Goal: Complete application form

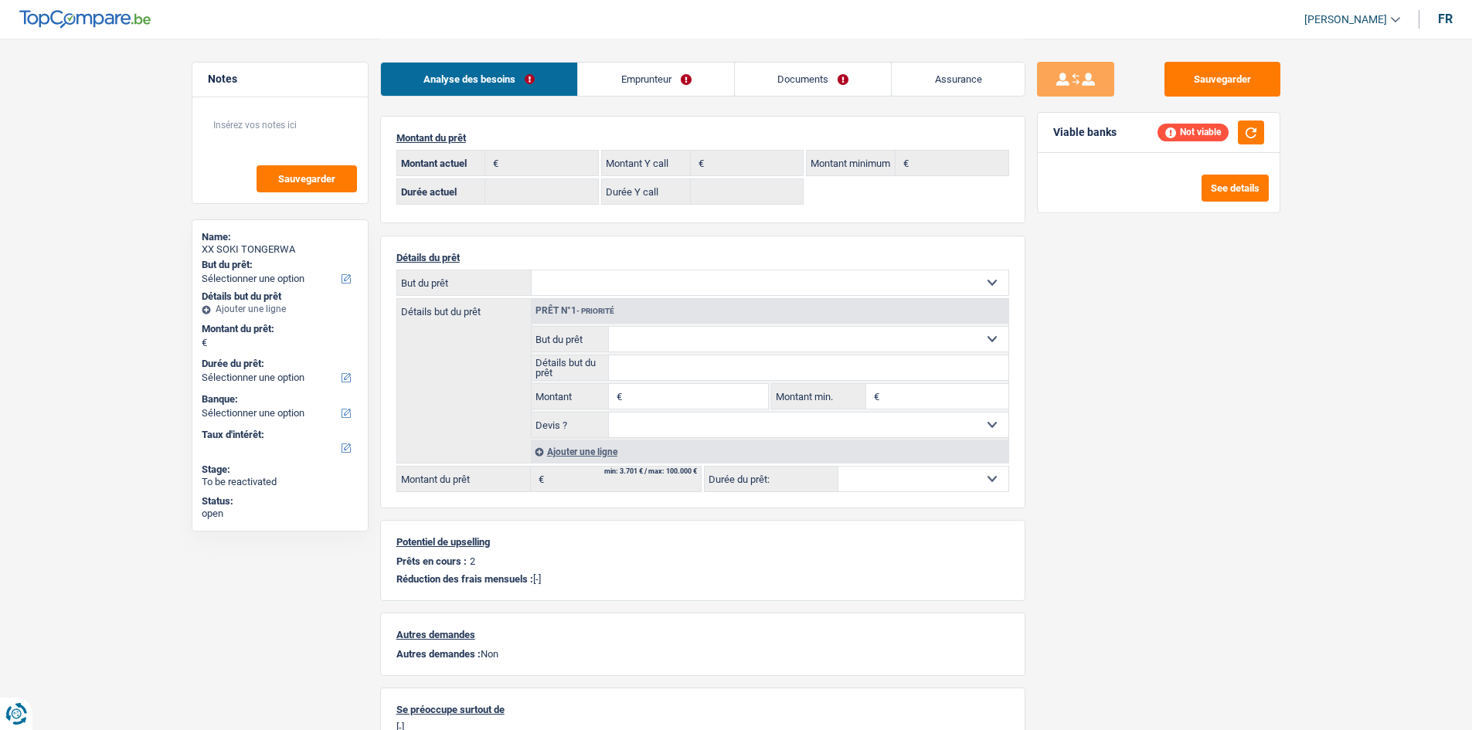
select select "ownerWithMortgage"
select select "BE"
select select "mortgage"
select select "360"
select select "personalLoan"
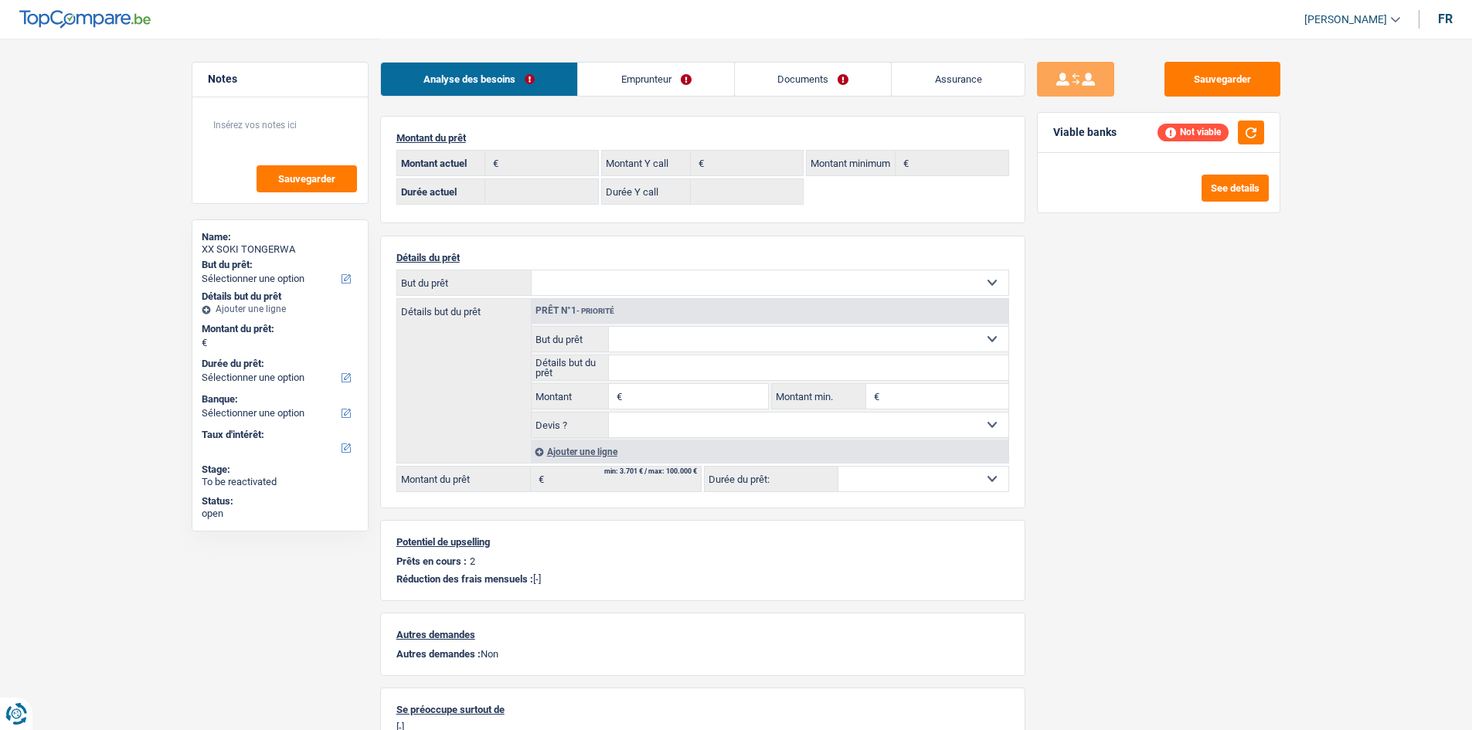
select select "smallWorks"
select select "120"
click at [636, 83] on link "Emprunteur" at bounding box center [656, 79] width 156 height 33
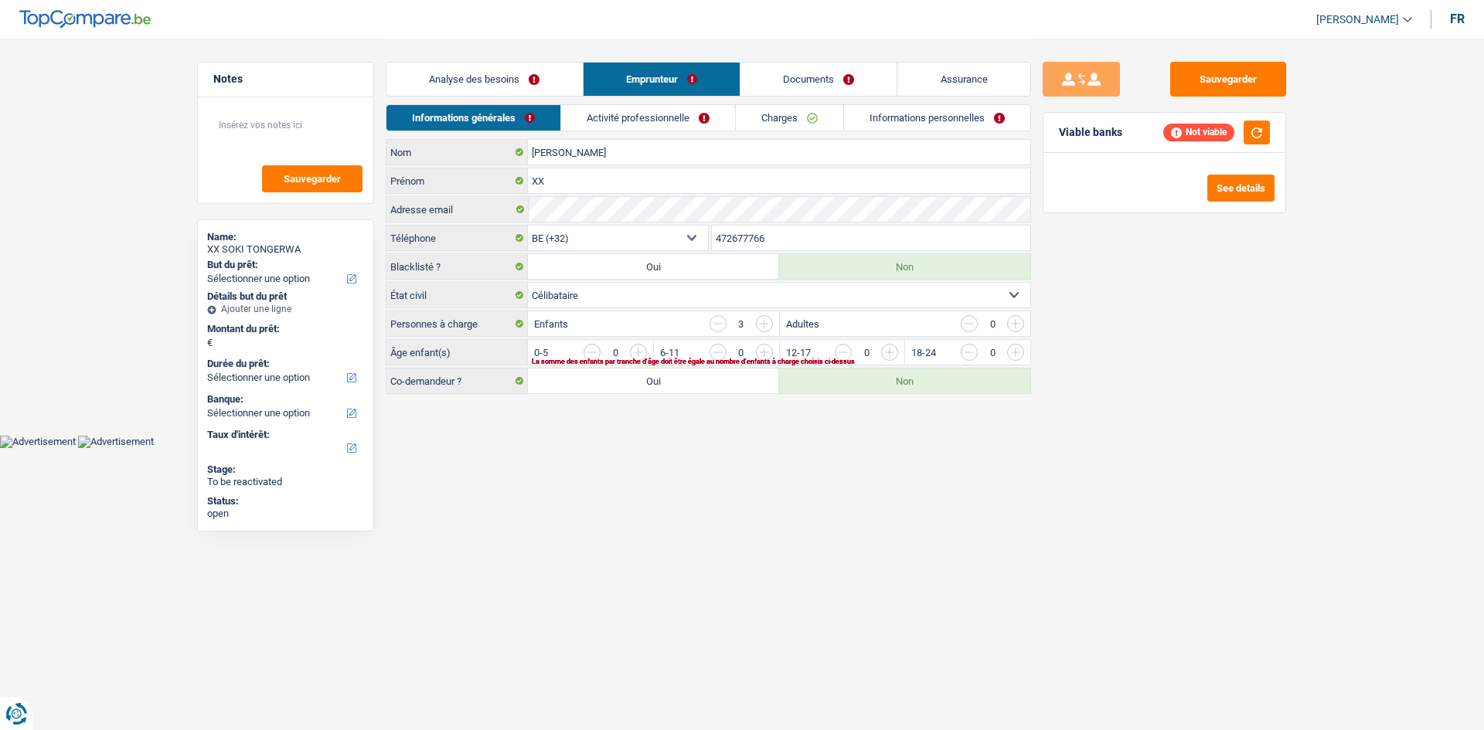
click at [755, 114] on link "Charges" at bounding box center [789, 118] width 107 height 26
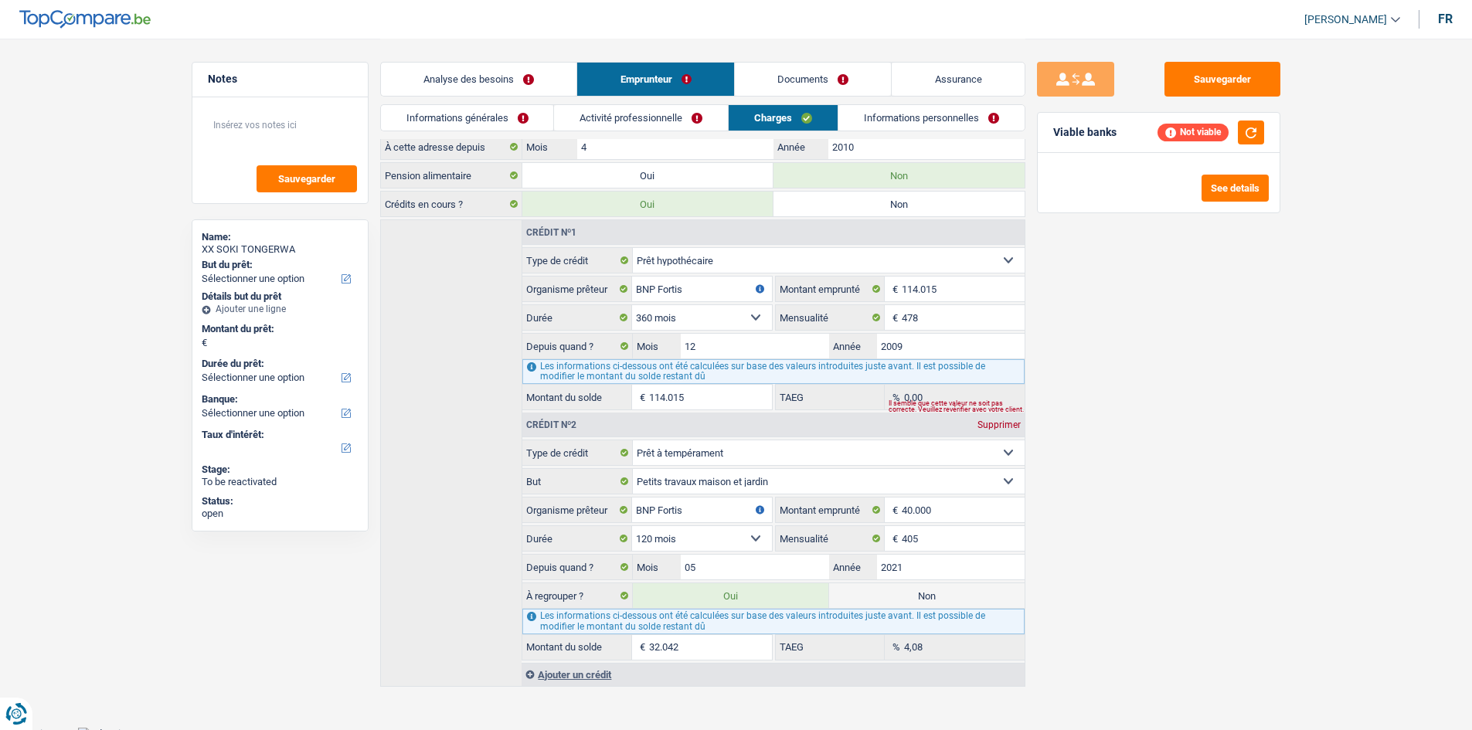
scroll to position [158, 0]
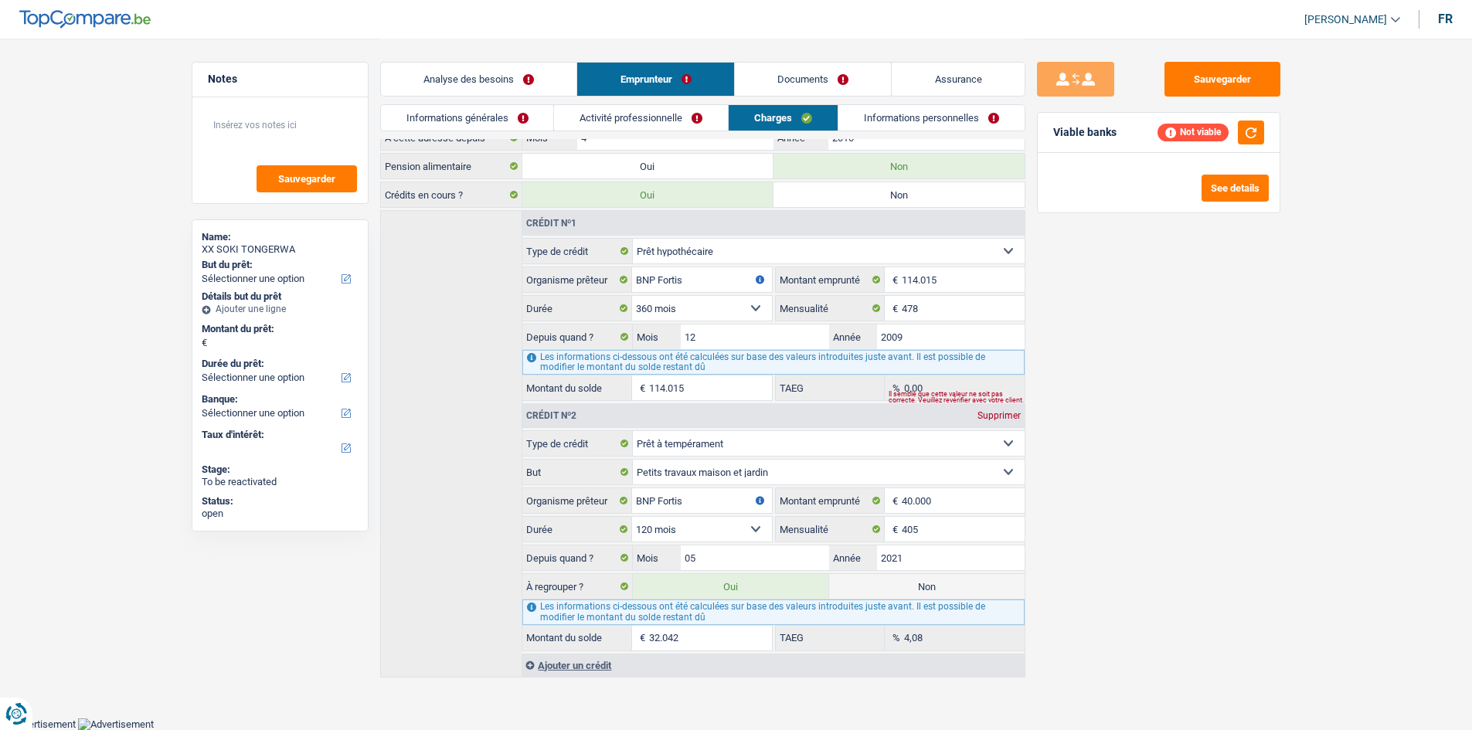
click at [1145, 509] on div "Sauvegarder Viable banks Not viable See details" at bounding box center [1159, 384] width 267 height 644
click at [694, 114] on link "Activité professionnelle" at bounding box center [641, 118] width 174 height 26
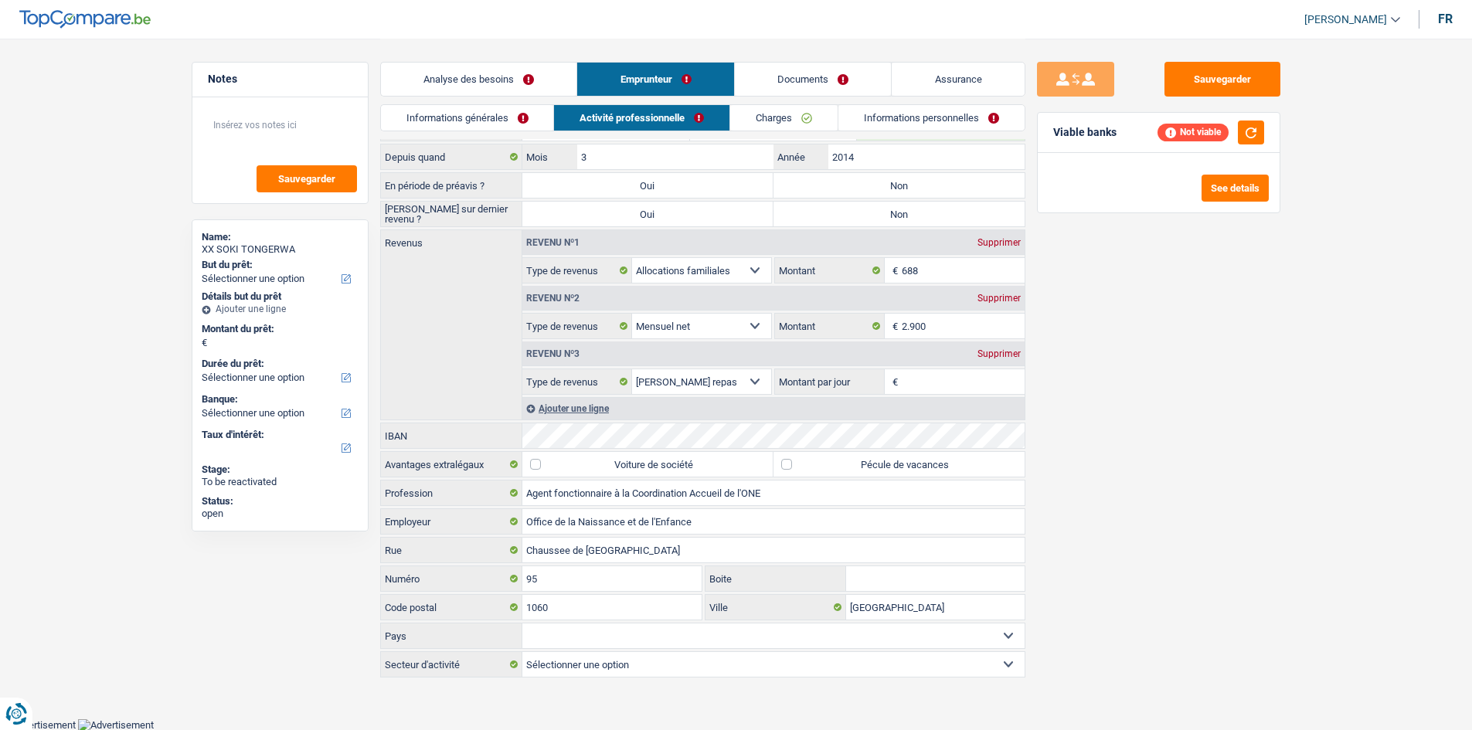
click at [867, 179] on label "Non" at bounding box center [899, 185] width 251 height 25
click at [867, 179] on input "Non" at bounding box center [899, 185] width 251 height 25
radio input "true"
click at [857, 223] on label "Non" at bounding box center [899, 214] width 251 height 25
click at [857, 223] on input "Non" at bounding box center [899, 214] width 251 height 25
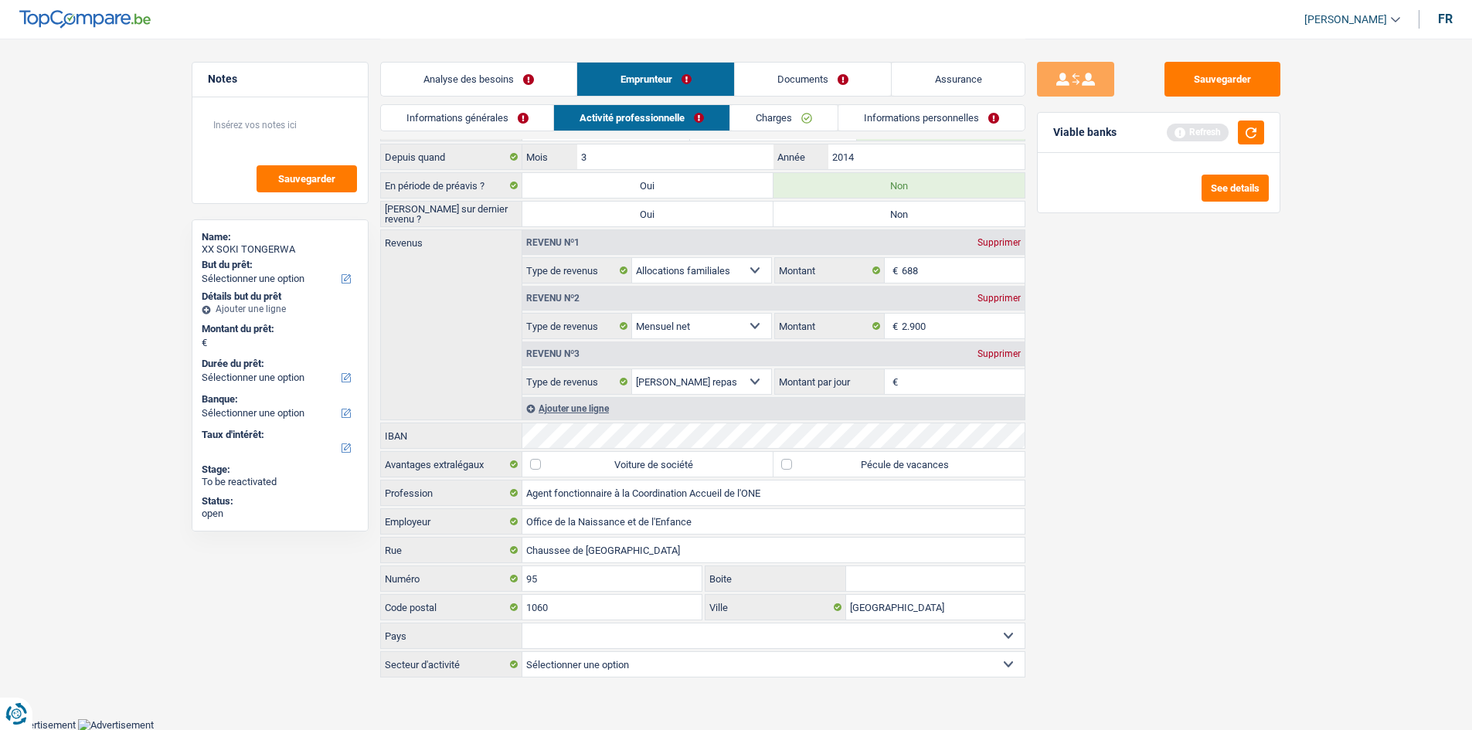
radio input "true"
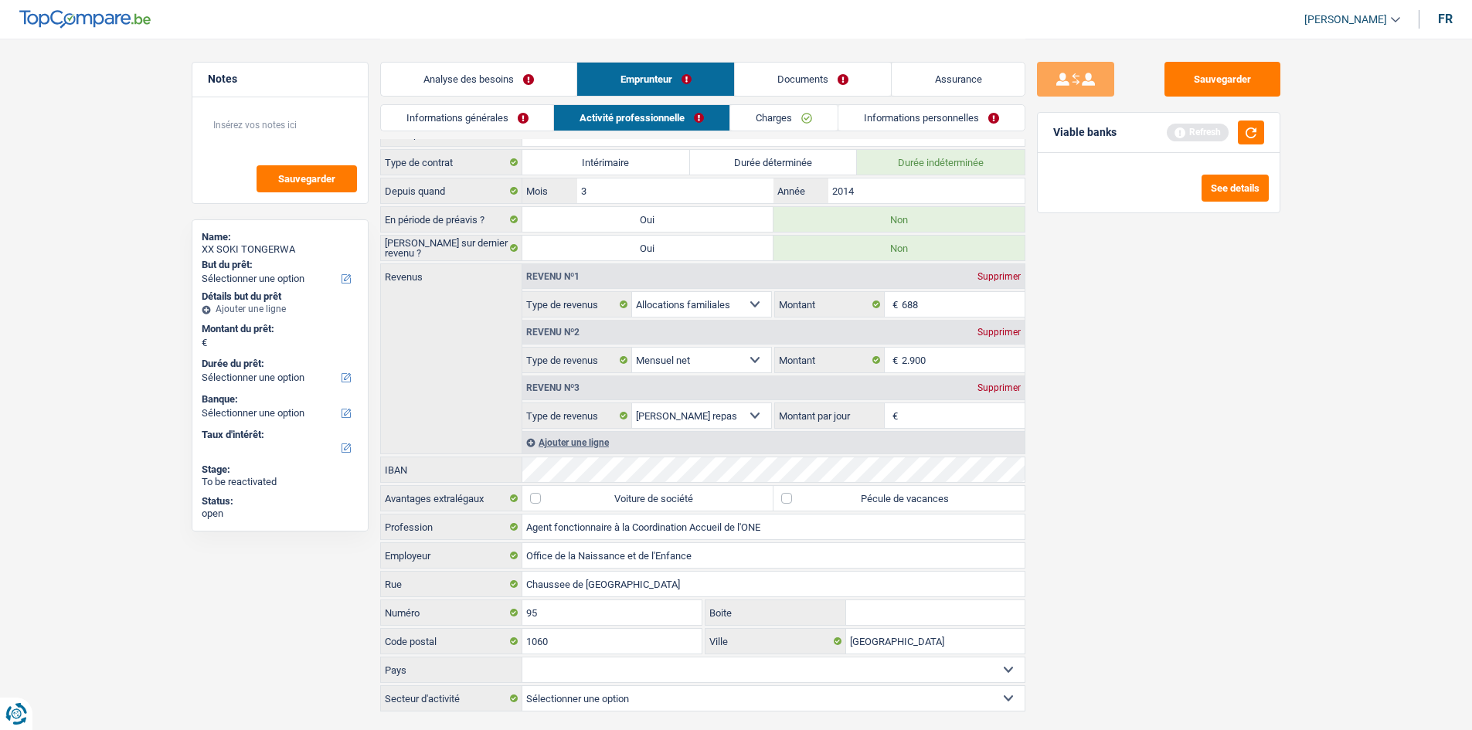
scroll to position [0, 0]
